Goal: Task Accomplishment & Management: Manage account settings

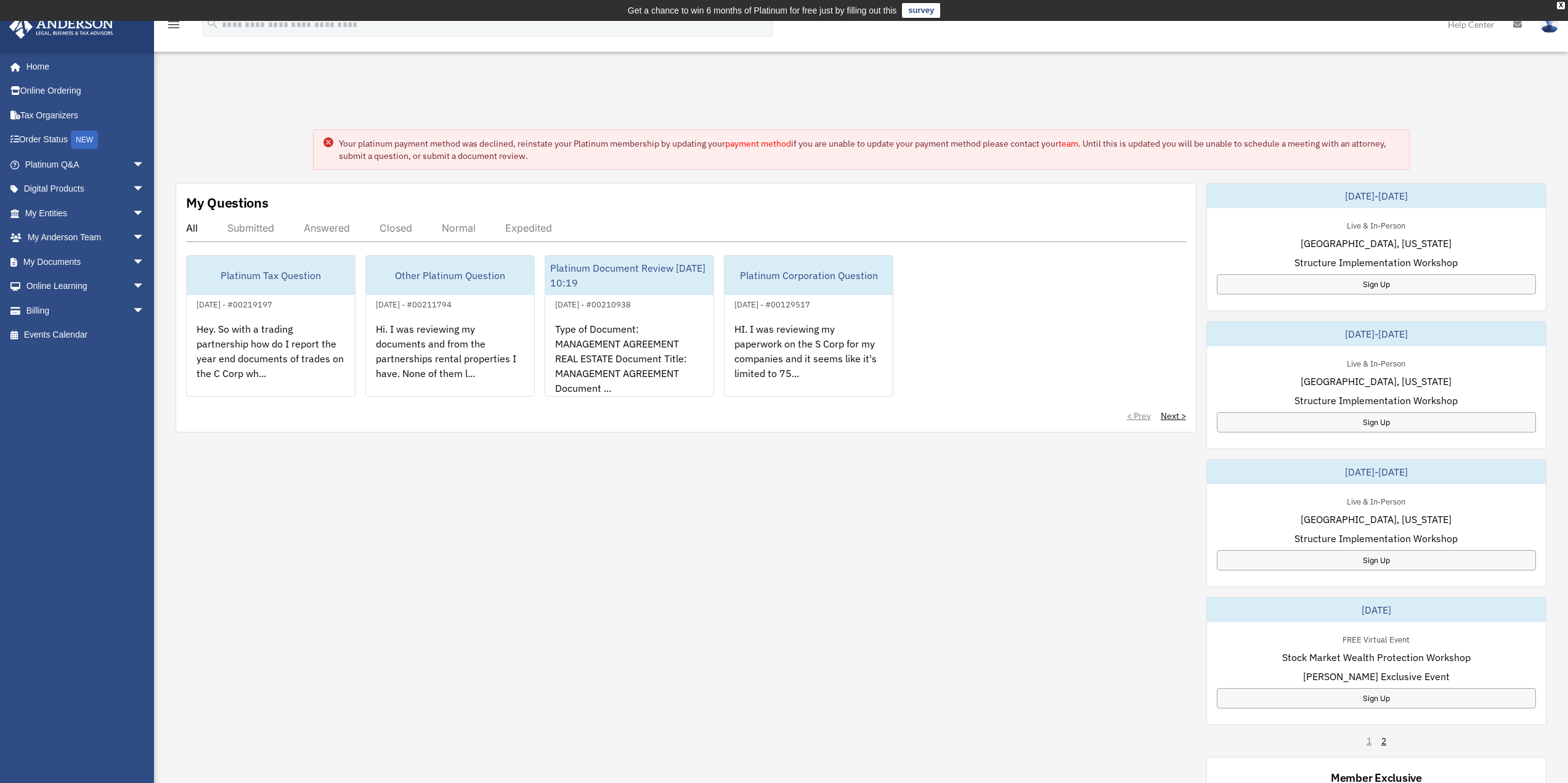
click at [773, 144] on link "payment method" at bounding box center [758, 144] width 66 height 11
click at [764, 143] on link "payment method" at bounding box center [758, 144] width 66 height 11
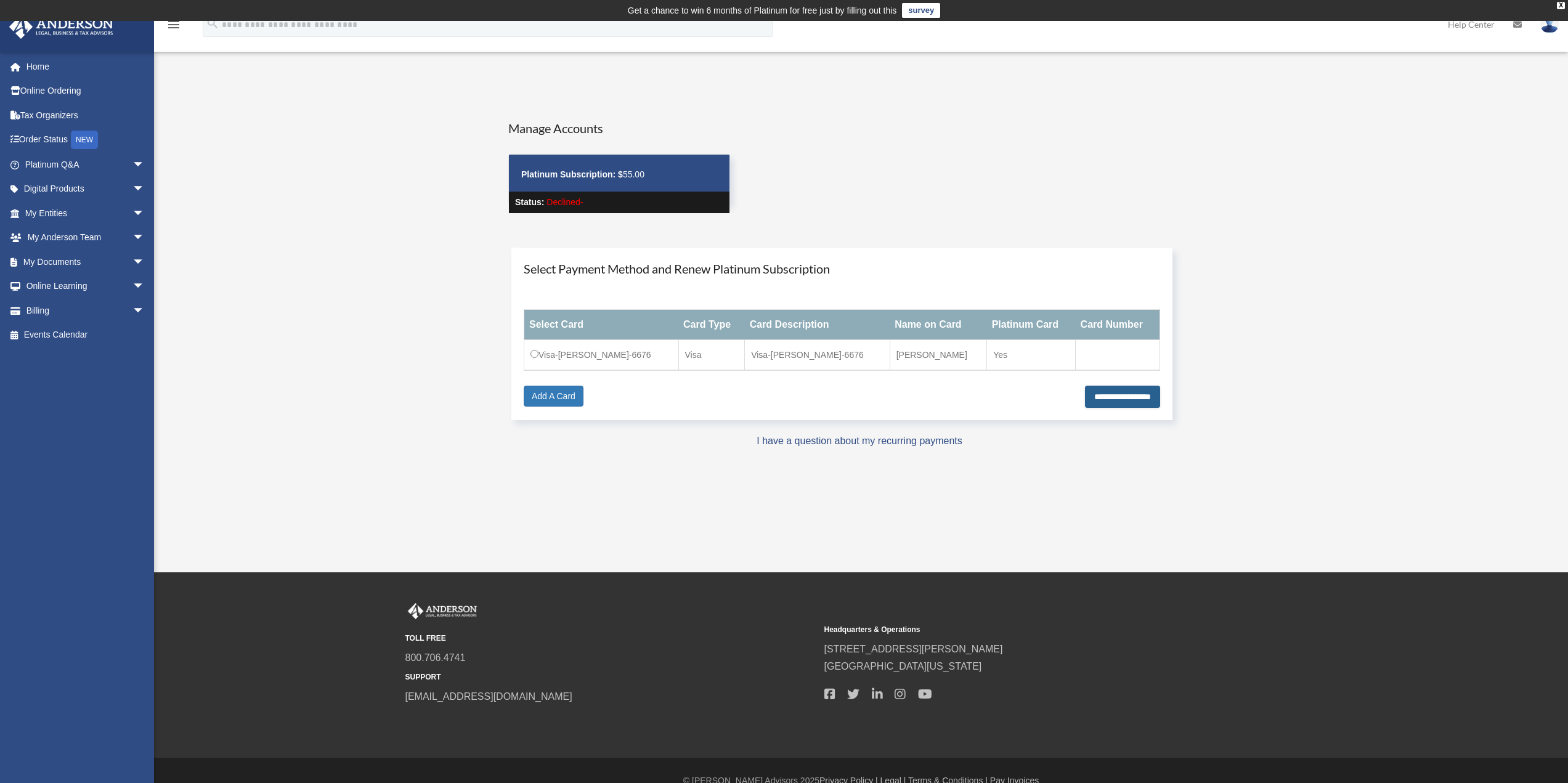
click at [1113, 397] on input "**********" at bounding box center [1122, 397] width 75 height 22
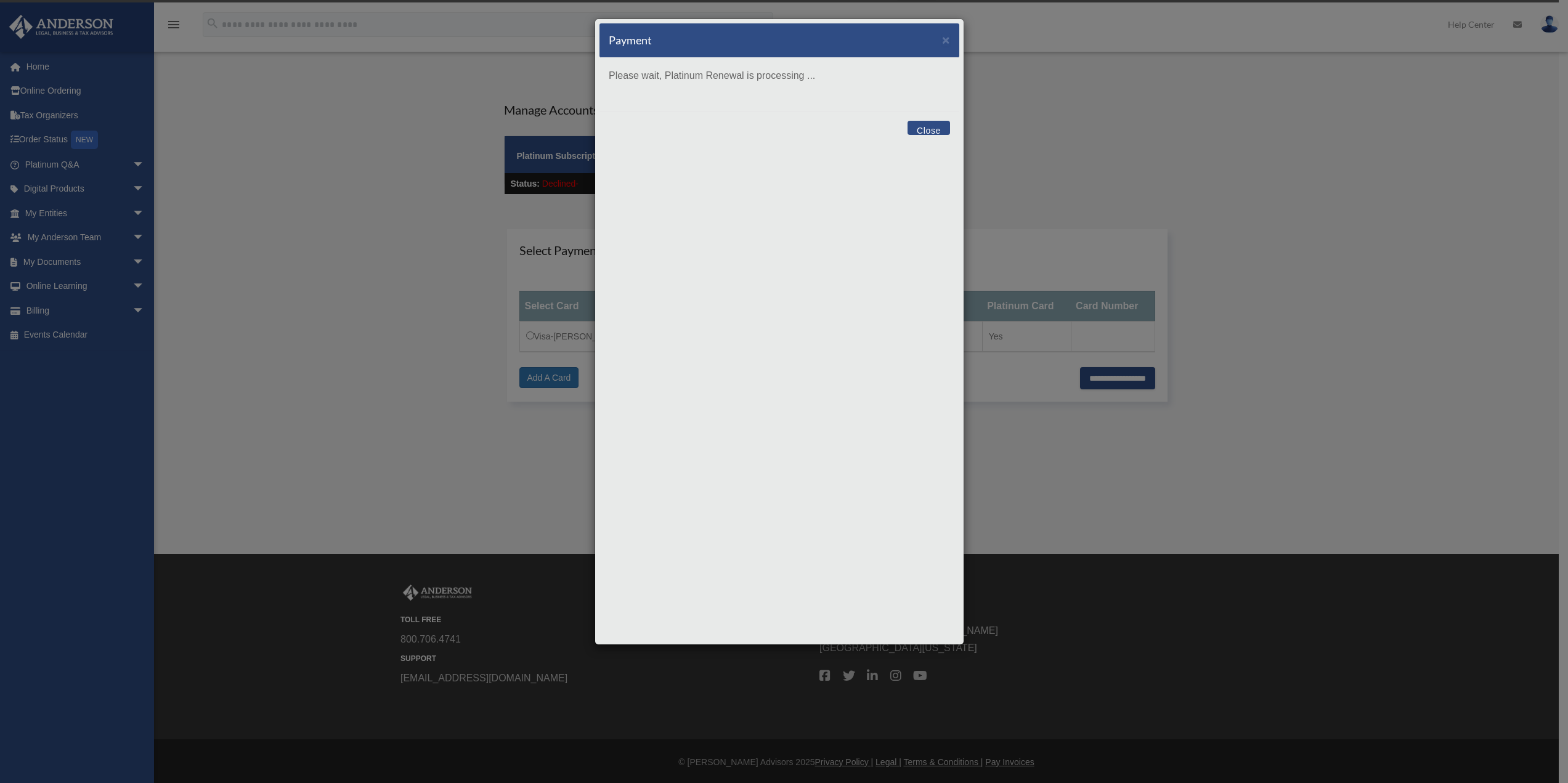
scroll to position [20, 0]
click at [932, 127] on div "Payment × Please wait, Platinum Renewal is processing ... Close" at bounding box center [780, 332] width 370 height 627
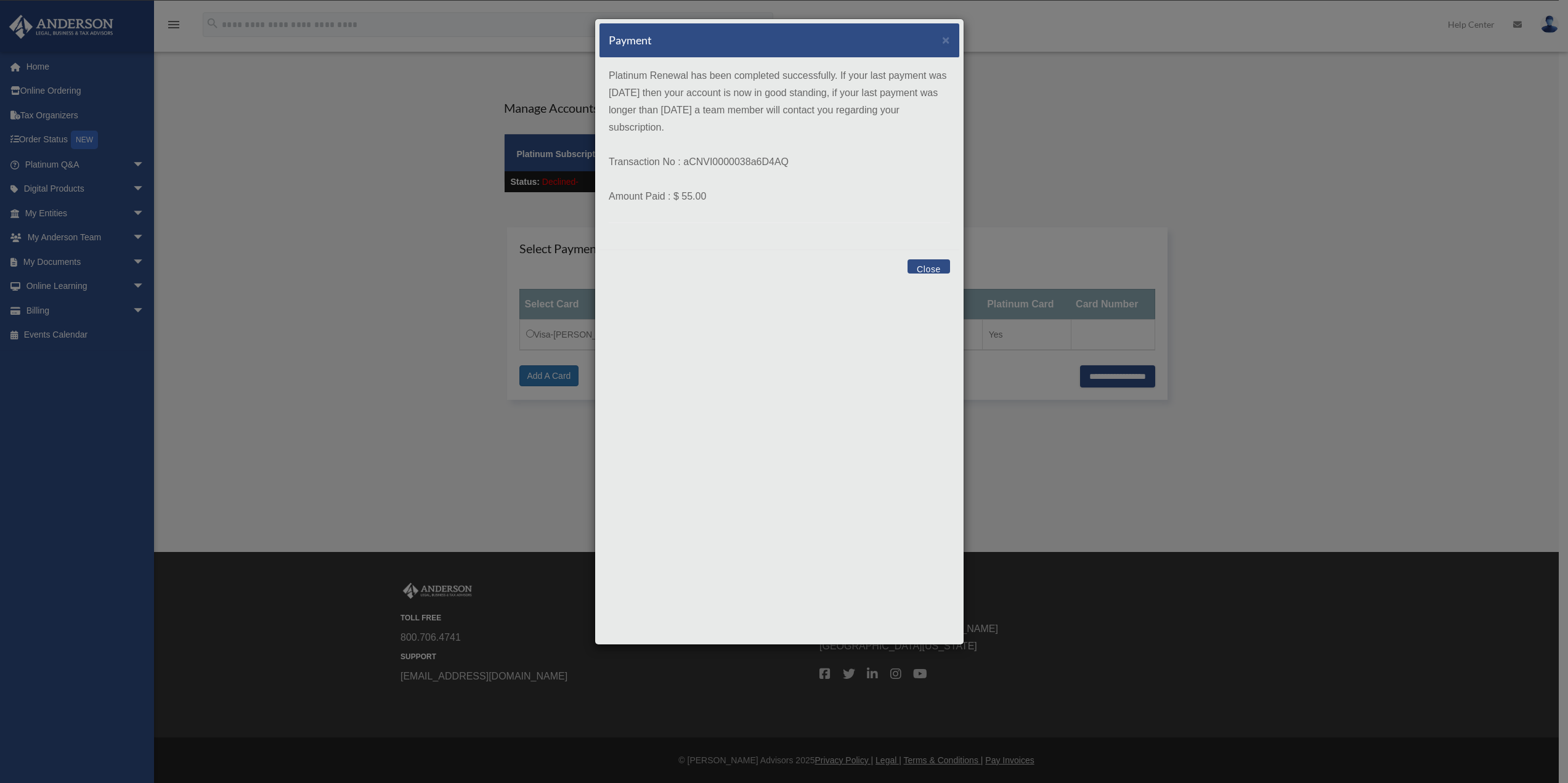
click at [931, 268] on button "Close" at bounding box center [929, 266] width 43 height 14
